Goal: Complete application form

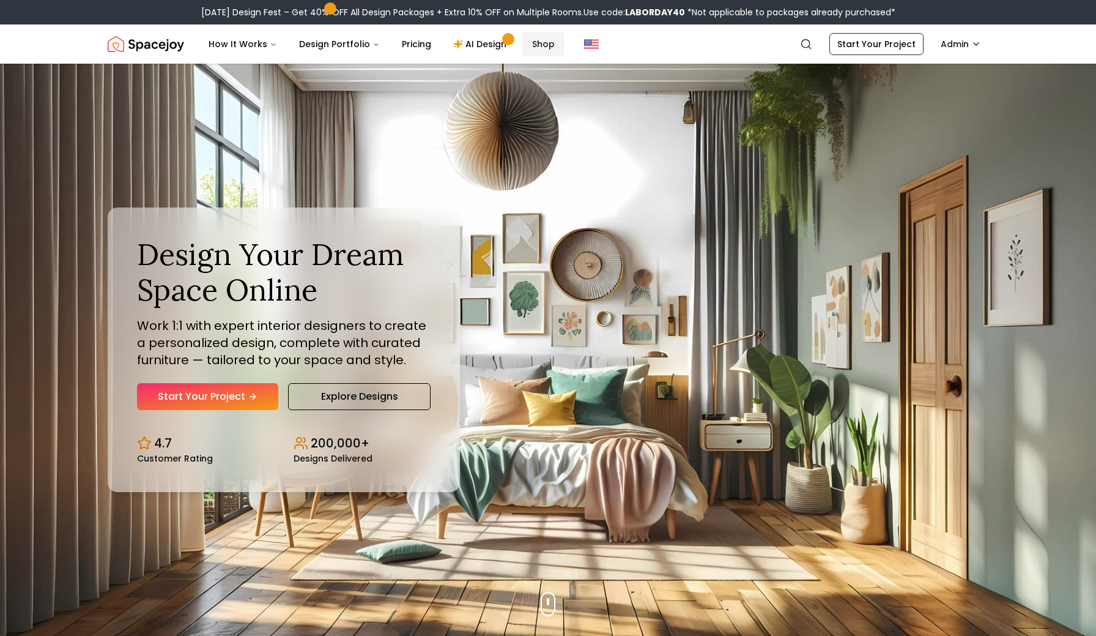
click at [539, 44] on link "Shop" at bounding box center [543, 44] width 42 height 24
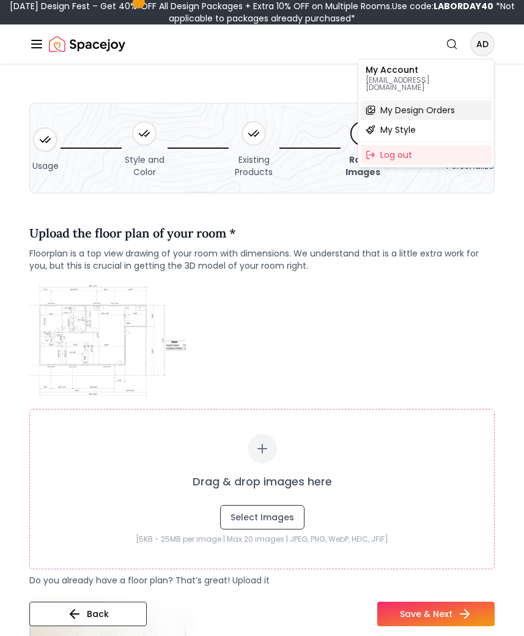
click at [403, 104] on span "My Design Orders" at bounding box center [417, 110] width 75 height 12
click at [421, 104] on span "My Design Orders" at bounding box center [417, 110] width 75 height 12
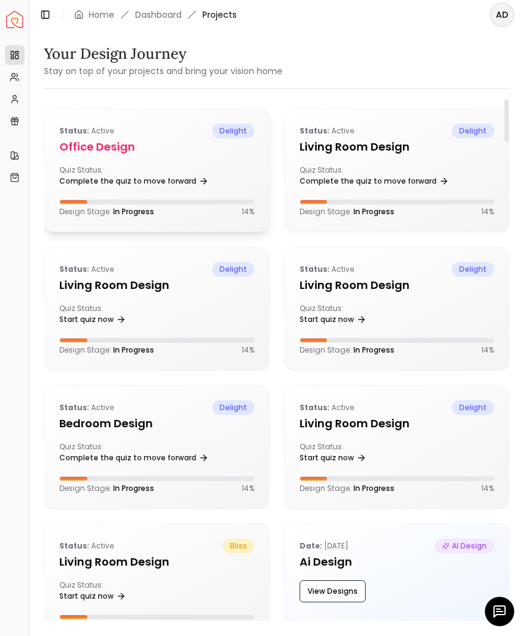
click at [161, 148] on h5 "Office design" at bounding box center [156, 146] width 195 height 17
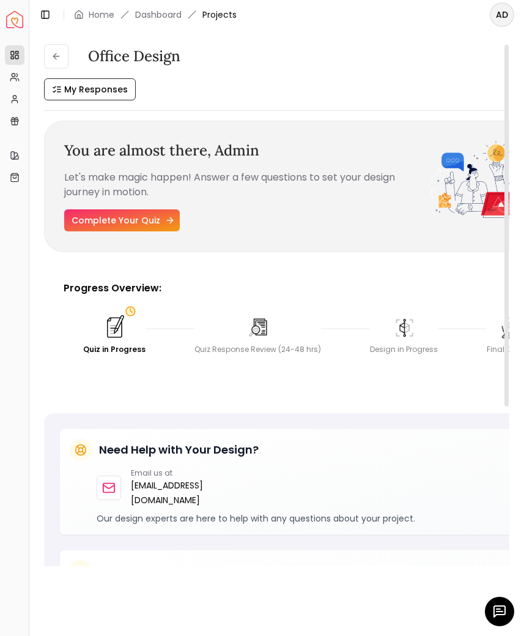
click at [115, 217] on link "Complete Your Quiz" at bounding box center [122, 220] width 116 height 22
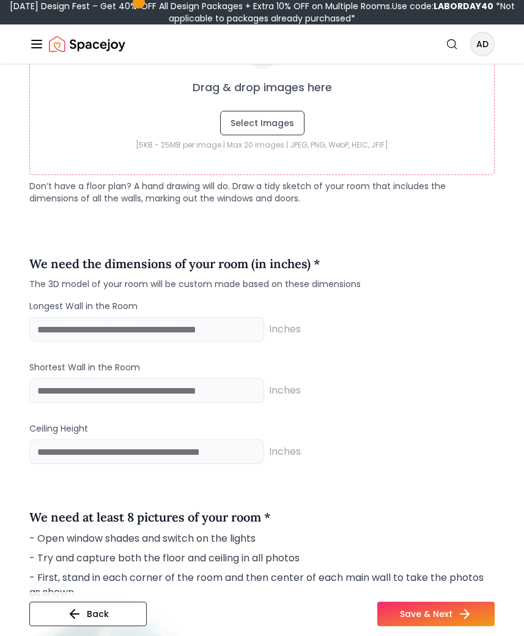
scroll to position [727, 0]
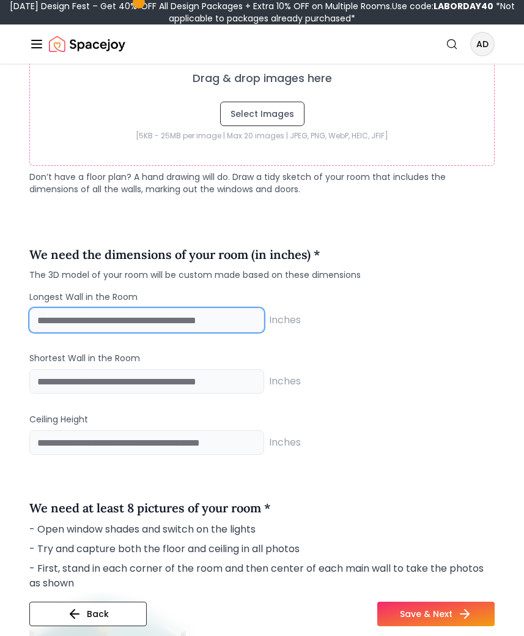
click at [113, 318] on input "number" at bounding box center [146, 320] width 235 height 24
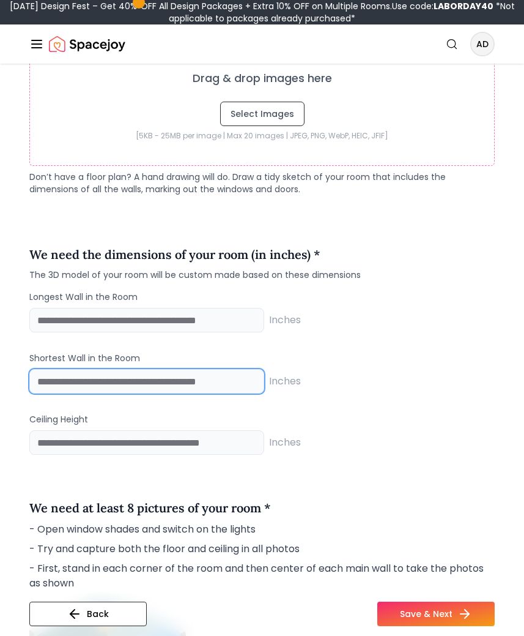
click at [87, 378] on input "number" at bounding box center [146, 381] width 235 height 24
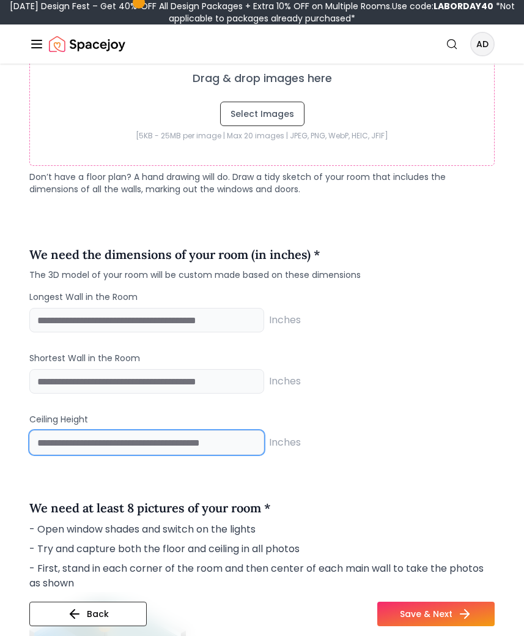
click at [67, 443] on input "number" at bounding box center [146, 442] width 235 height 24
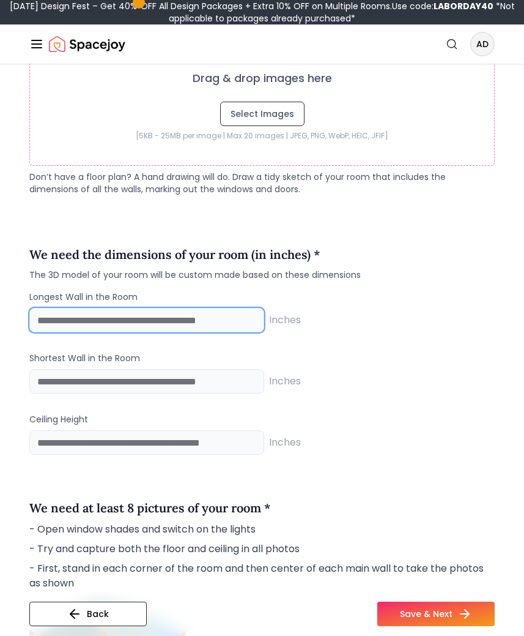
click at [78, 321] on input "number" at bounding box center [146, 320] width 235 height 24
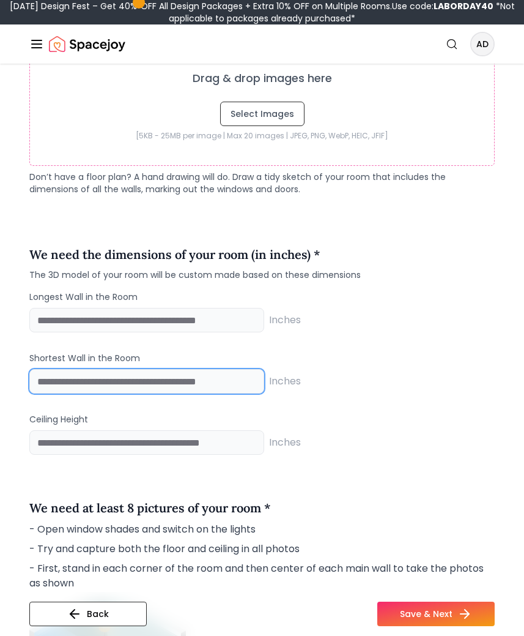
click at [59, 389] on input "number" at bounding box center [146, 381] width 235 height 24
click at [57, 412] on div "Longest Wall in the Room Inches Shortest Wall in the Room Inches Ceiling Height…" at bounding box center [261, 373] width 465 height 164
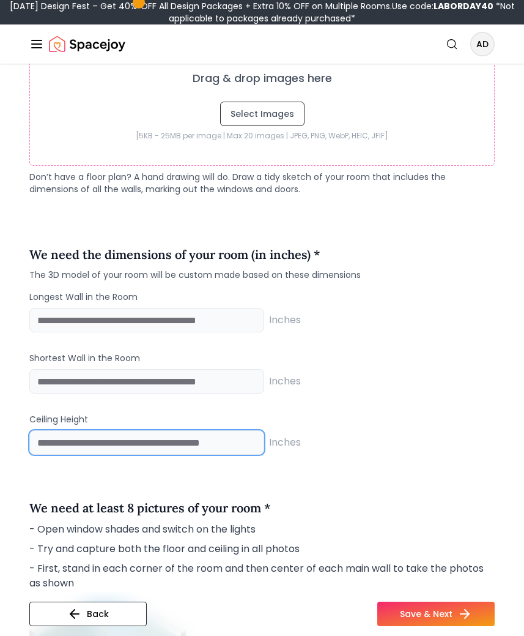
click at [57, 443] on input "number" at bounding box center [146, 442] width 235 height 24
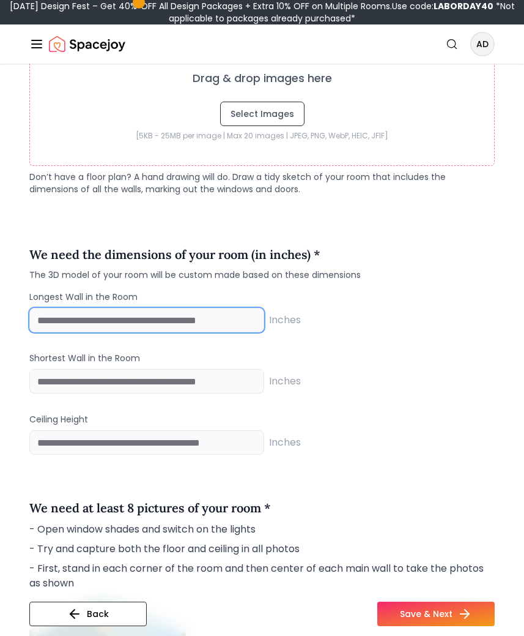
click at [54, 319] on input "number" at bounding box center [146, 320] width 235 height 24
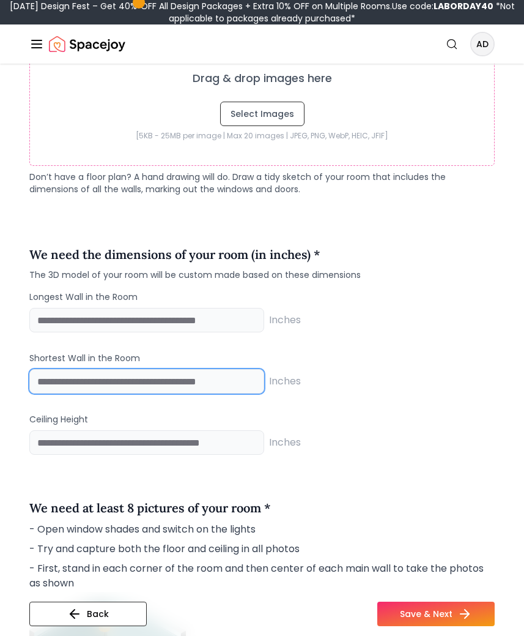
click at [51, 388] on input "number" at bounding box center [146, 381] width 235 height 24
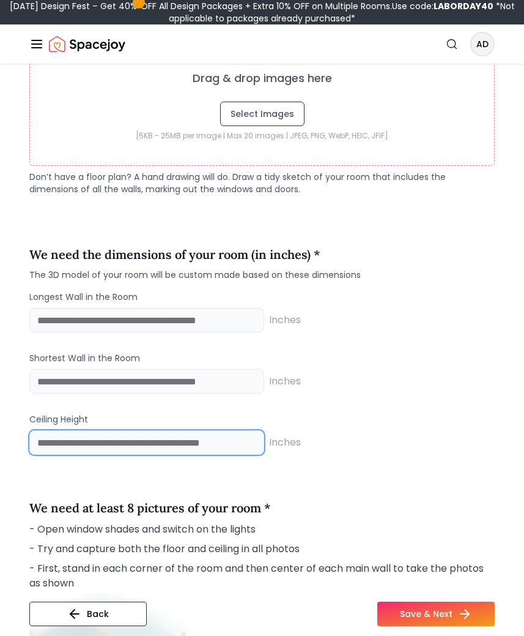
click at [51, 439] on input "number" at bounding box center [146, 442] width 235 height 24
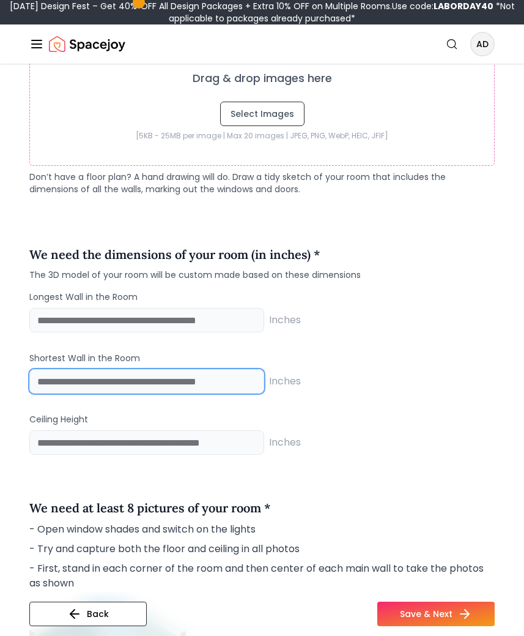
click at [52, 379] on input "number" at bounding box center [146, 381] width 235 height 24
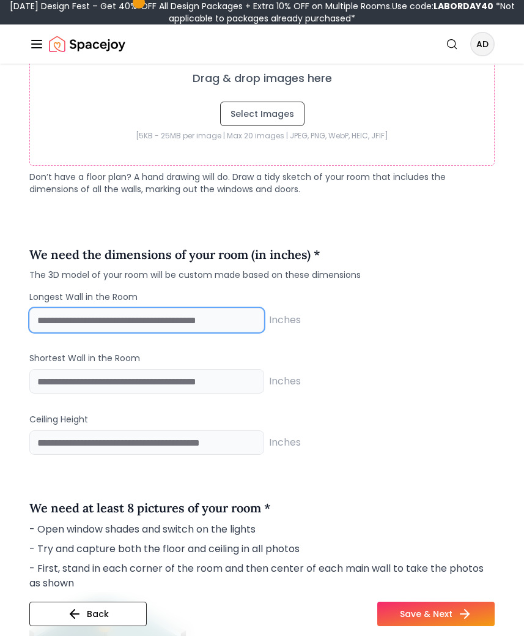
click at [57, 329] on input "number" at bounding box center [146, 320] width 235 height 24
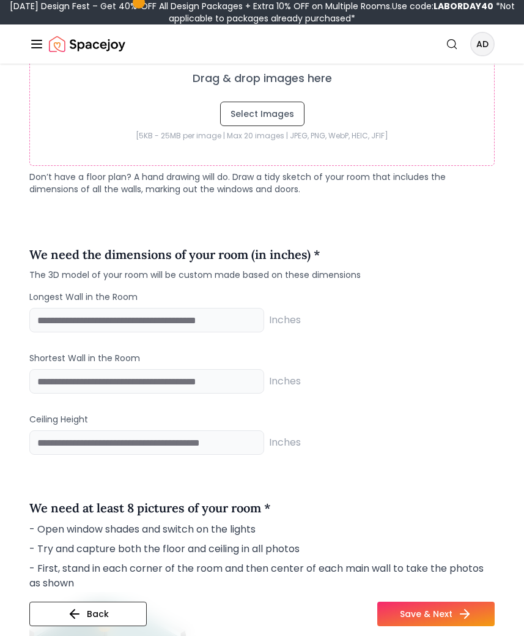
click at [6, 387] on div "Usage Style and Color Existing Products 4 Room Images 5 Personalize Upload the …" at bounding box center [262, 536] width 524 height 2401
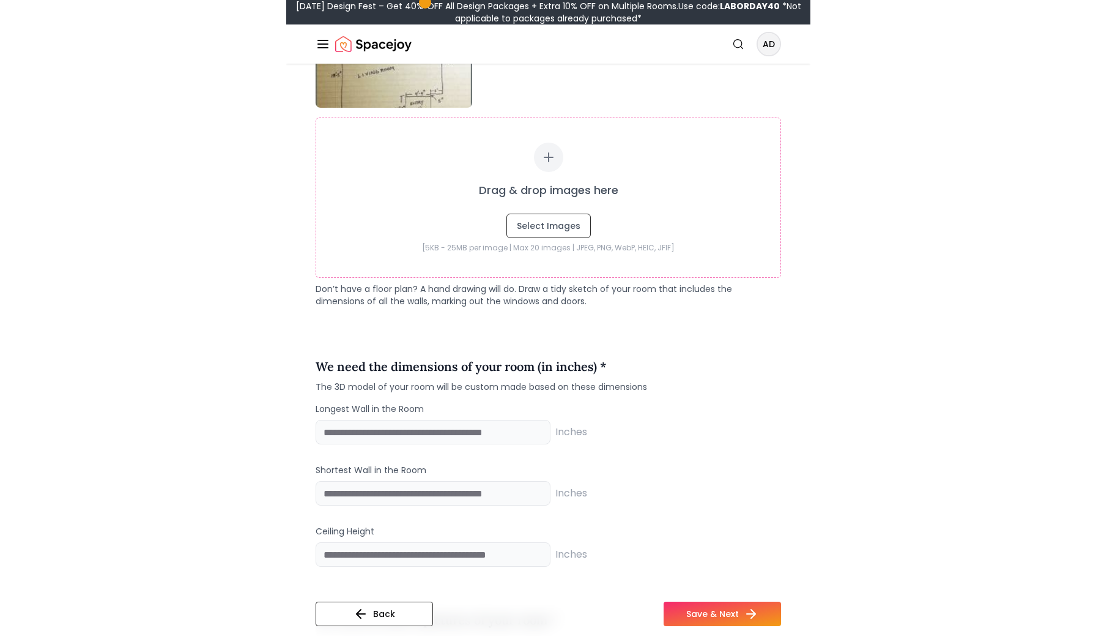
scroll to position [591, 0]
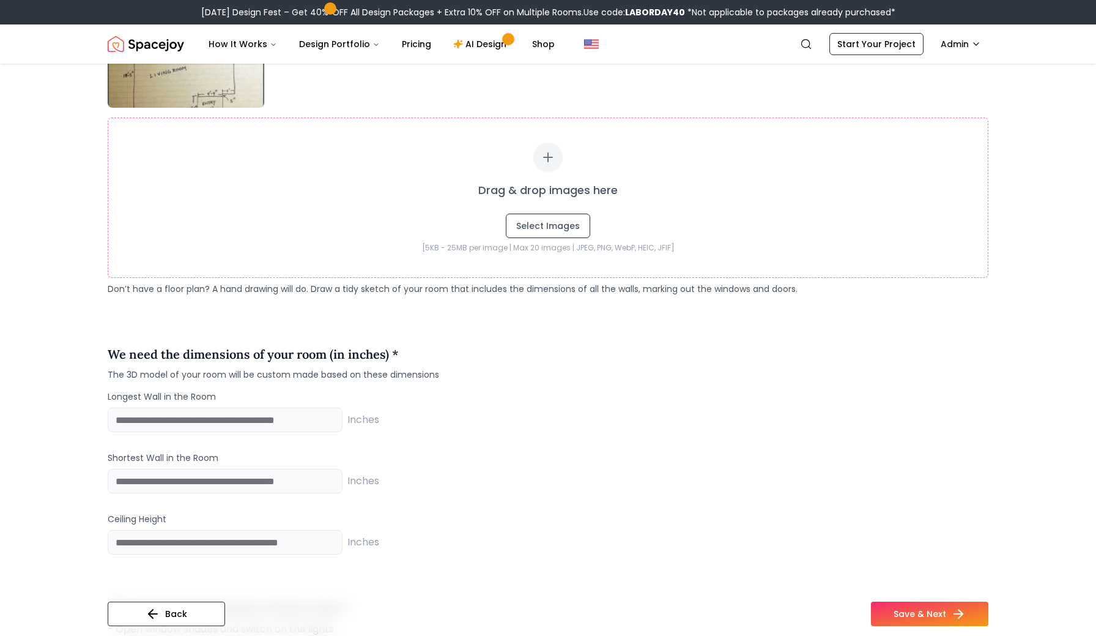
click at [528, 429] on div "Inches" at bounding box center [548, 419] width 881 height 24
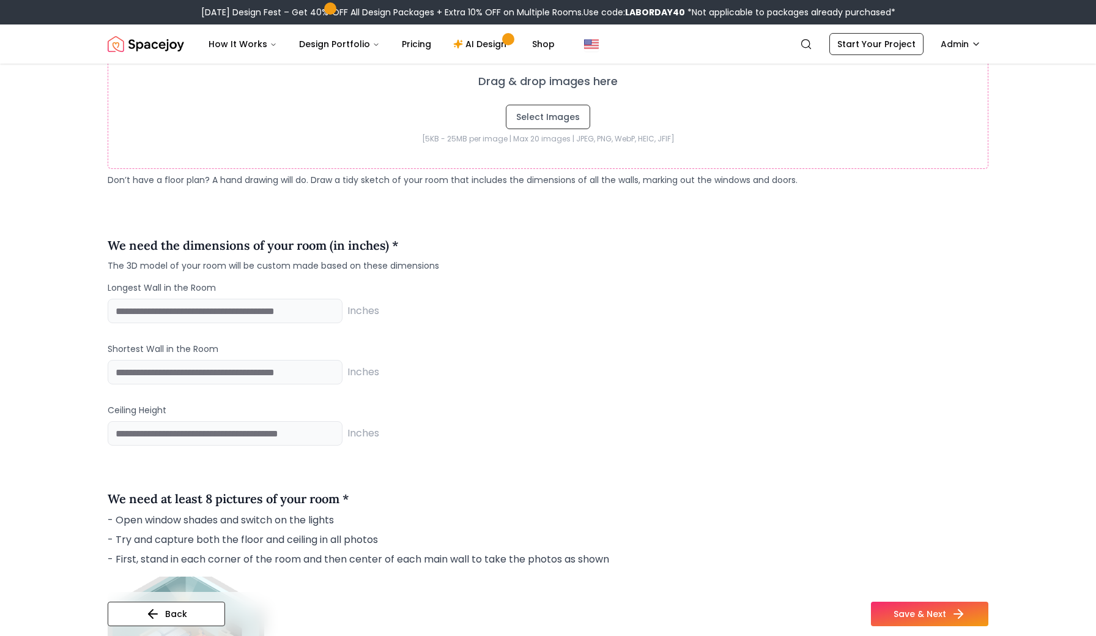
scroll to position [705, 0]
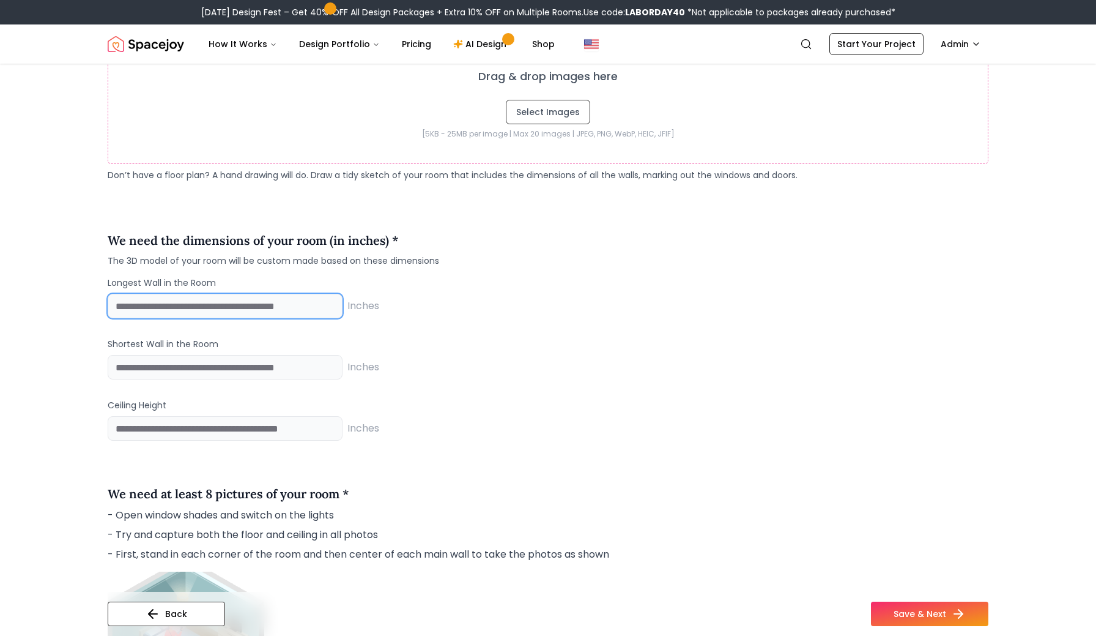
click at [170, 310] on input "number" at bounding box center [225, 306] width 235 height 24
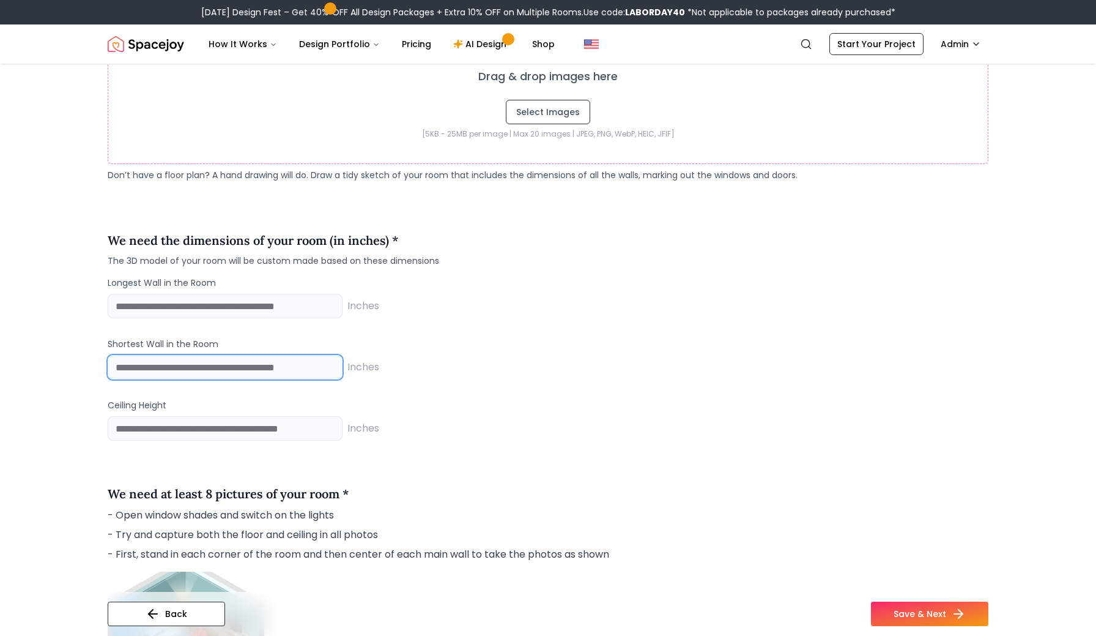
click at [158, 359] on input "number" at bounding box center [225, 367] width 235 height 24
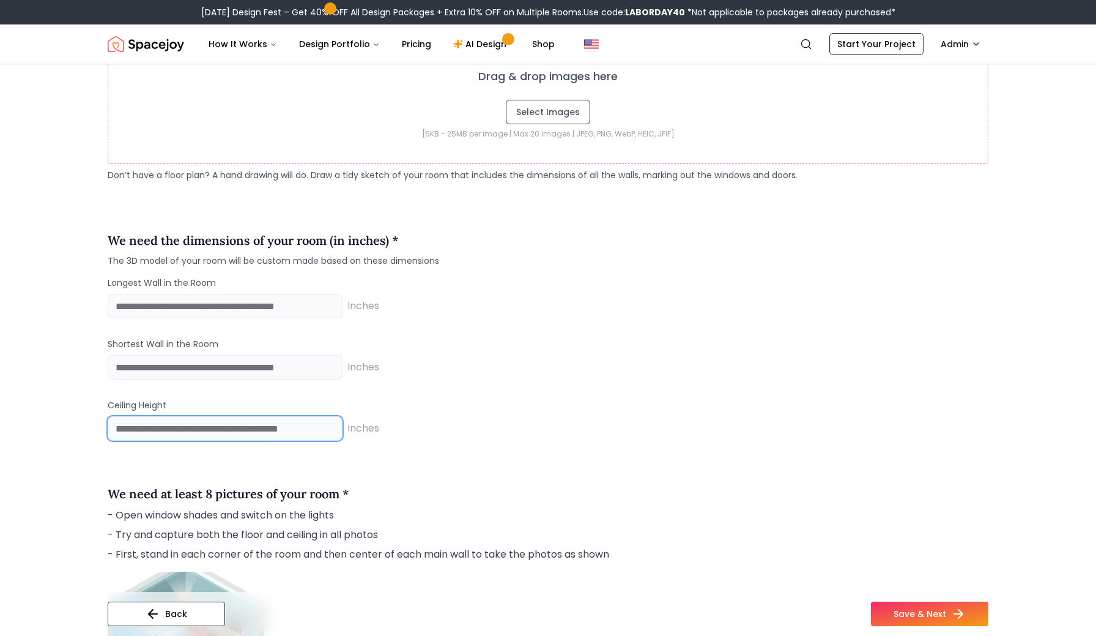
click at [154, 418] on input "number" at bounding box center [225, 428] width 235 height 24
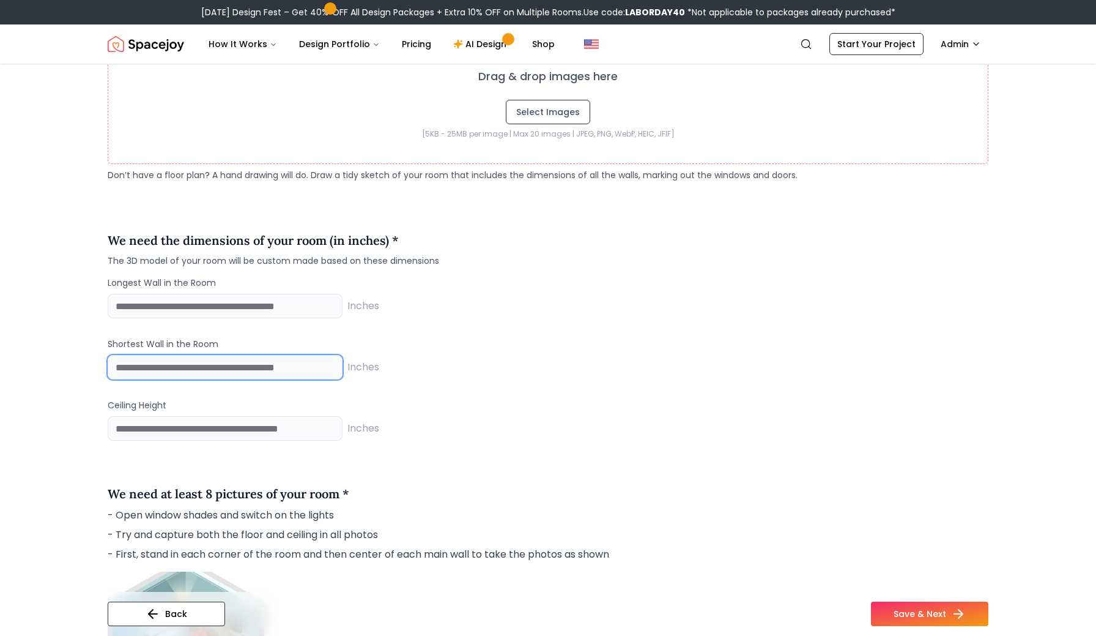
click at [132, 368] on input "number" at bounding box center [225, 367] width 235 height 24
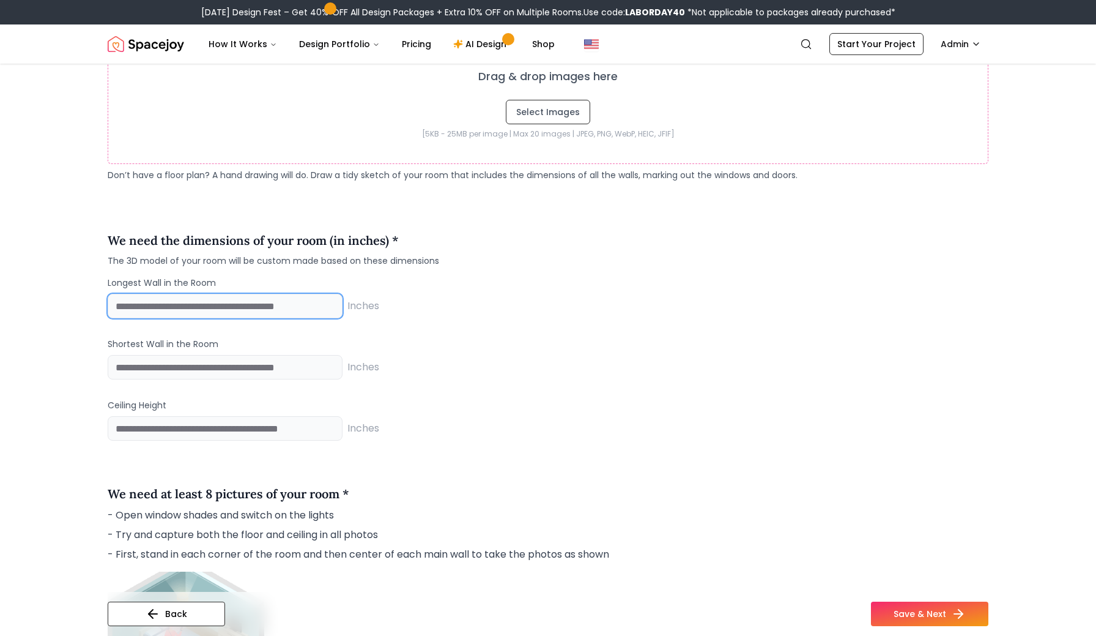
click at [129, 308] on input "number" at bounding box center [225, 306] width 235 height 24
click at [38, 341] on main "Usage Style and Color Existing Products 4 Room Images 5 Personalize Upload the …" at bounding box center [548, 534] width 1096 height 2350
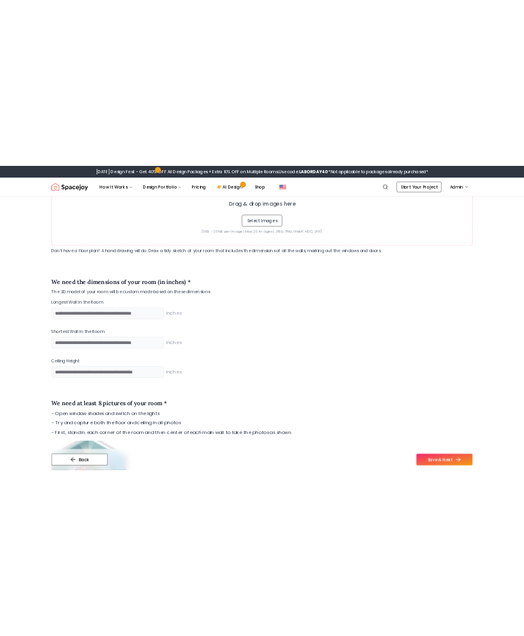
scroll to position [726, 0]
